Goal: Information Seeking & Learning: Check status

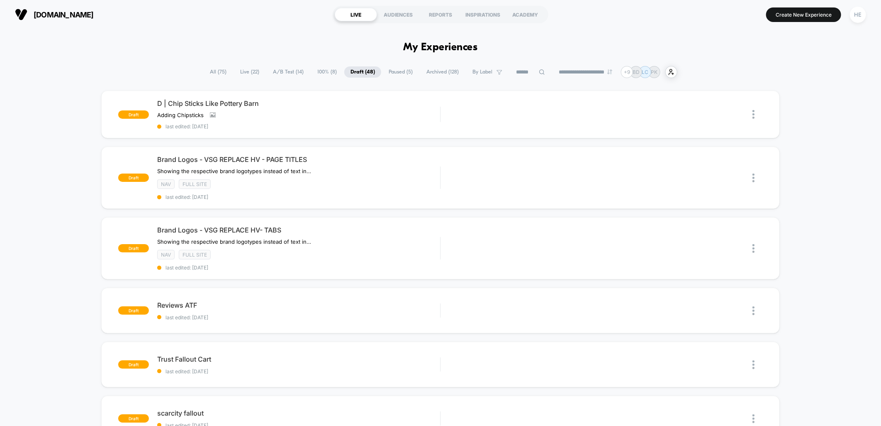
click at [214, 69] on span "All ( 75 )" at bounding box center [218, 71] width 29 height 11
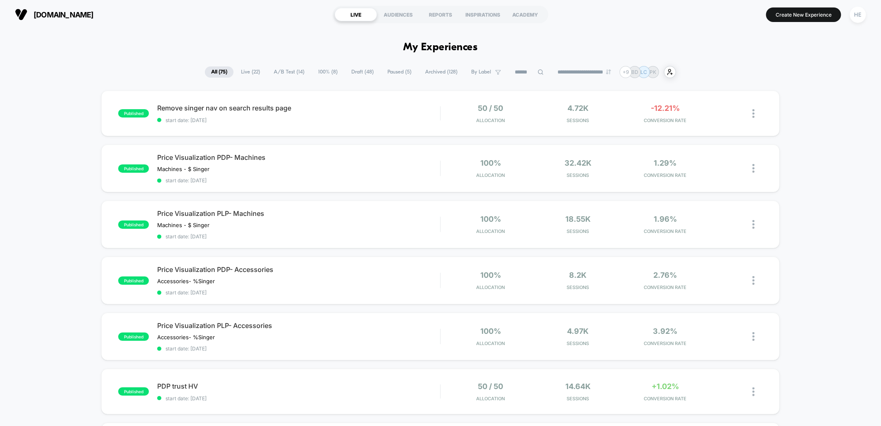
click at [248, 72] on span "Live ( 22 )" at bounding box center [251, 71] width 32 height 11
click at [436, 110] on span "Remove singer nav on search results page Click to edit experience details" at bounding box center [298, 108] width 283 height 8
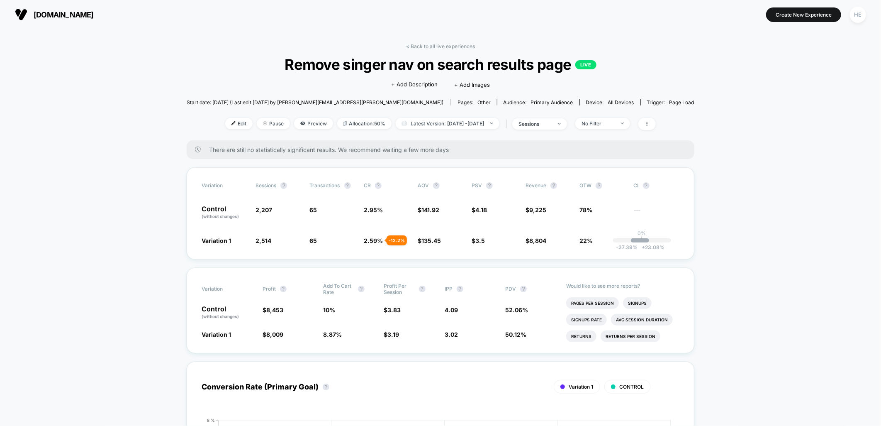
drag, startPoint x: 418, startPoint y: 44, endPoint x: 433, endPoint y: 59, distance: 21.4
click at [419, 44] on link "< Back to all live experiences" at bounding box center [440, 46] width 69 height 6
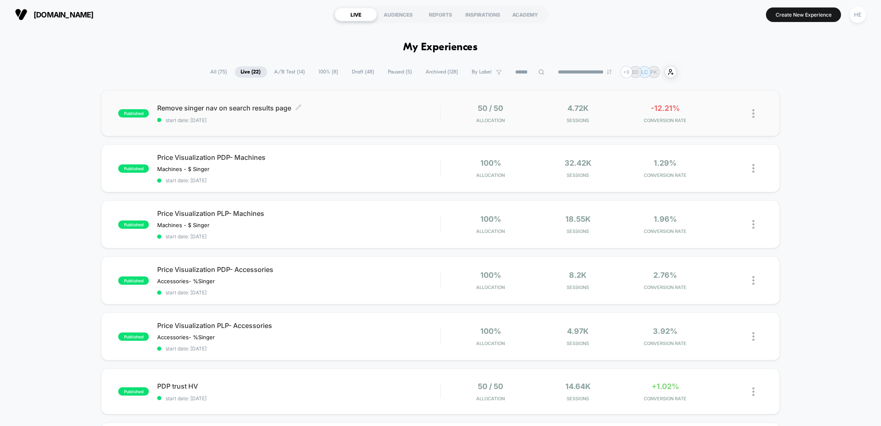
click at [377, 111] on span "Remove singer nav on search results page Click to edit experience details" at bounding box center [298, 108] width 283 height 8
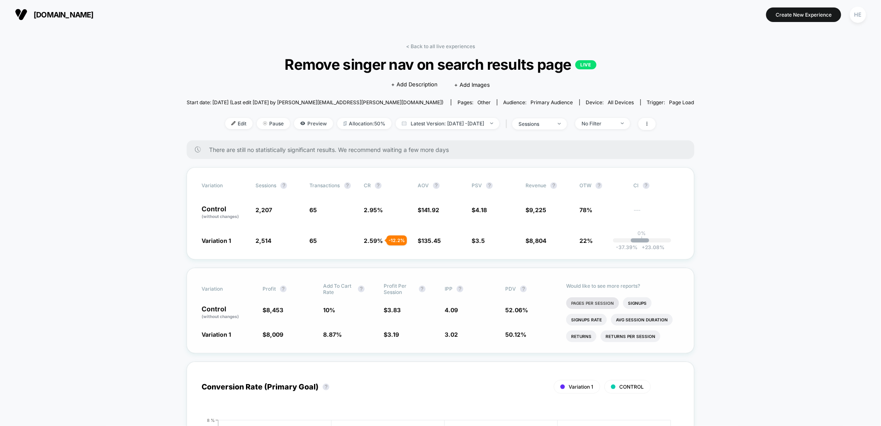
click at [602, 305] on li "Pages Per Session" at bounding box center [592, 303] width 53 height 12
click at [437, 48] on link "< Back to all live experiences" at bounding box center [440, 46] width 69 height 6
